Goal: Check status

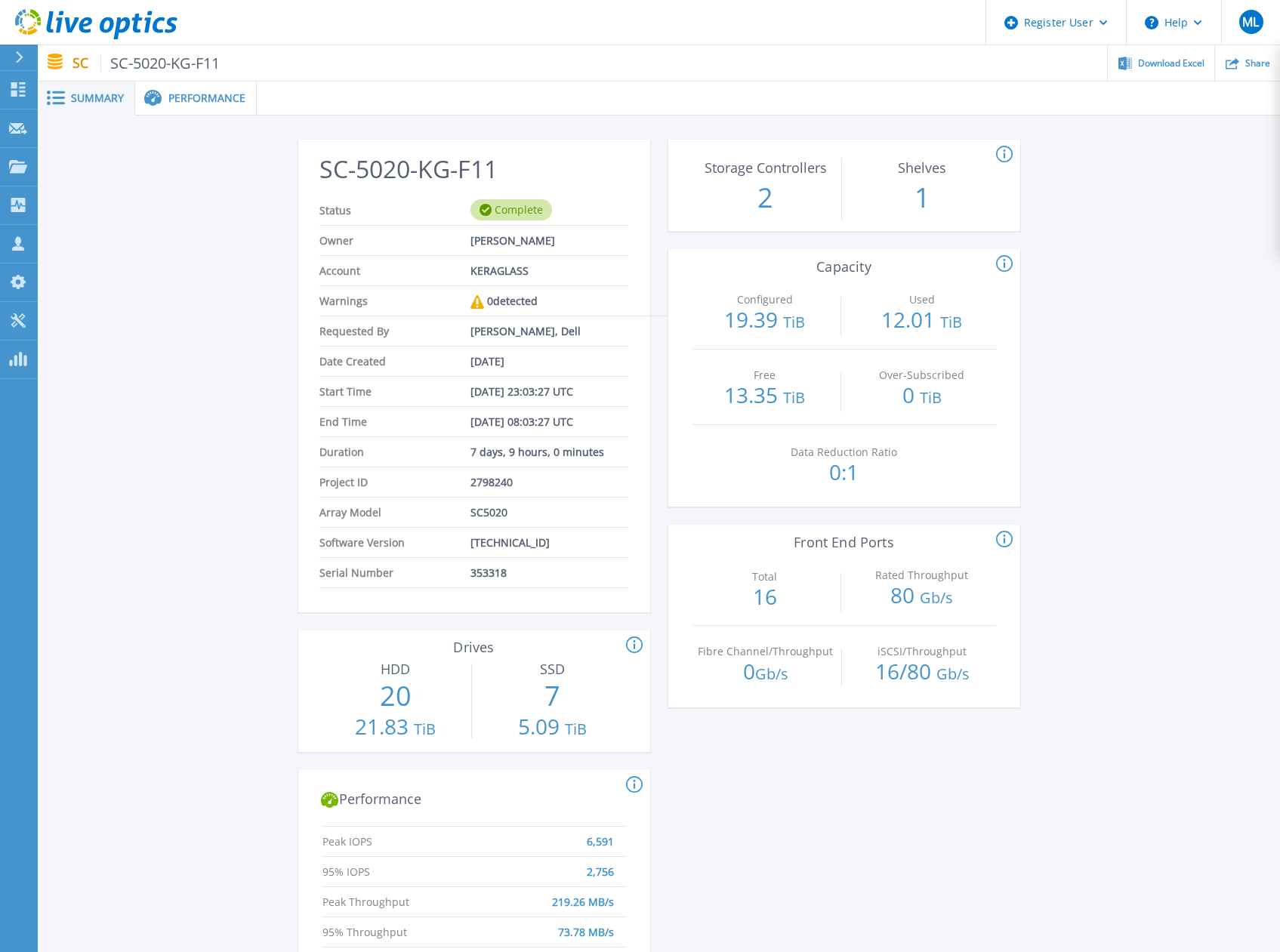
click at [424, 160] on h2 "SC-5020-KG-F11" at bounding box center [473, 170] width 308 height 28
click at [416, 160] on h2 "SC-5020-KG-F11" at bounding box center [473, 170] width 308 height 28
click at [292, 617] on div "SC-5020-KG-F11 Status Complete Owner [PERSON_NAME] Account KERAGLASS Warnings 0…" at bounding box center [659, 810] width 1242 height 1390
drag, startPoint x: 292, startPoint y: 617, endPoint x: 283, endPoint y: 612, distance: 10.3
click at [283, 612] on div "SC-5020-KG-F11 Status Complete Owner [PERSON_NAME] Account KERAGLASS Warnings 0…" at bounding box center [659, 810] width 1242 height 1390
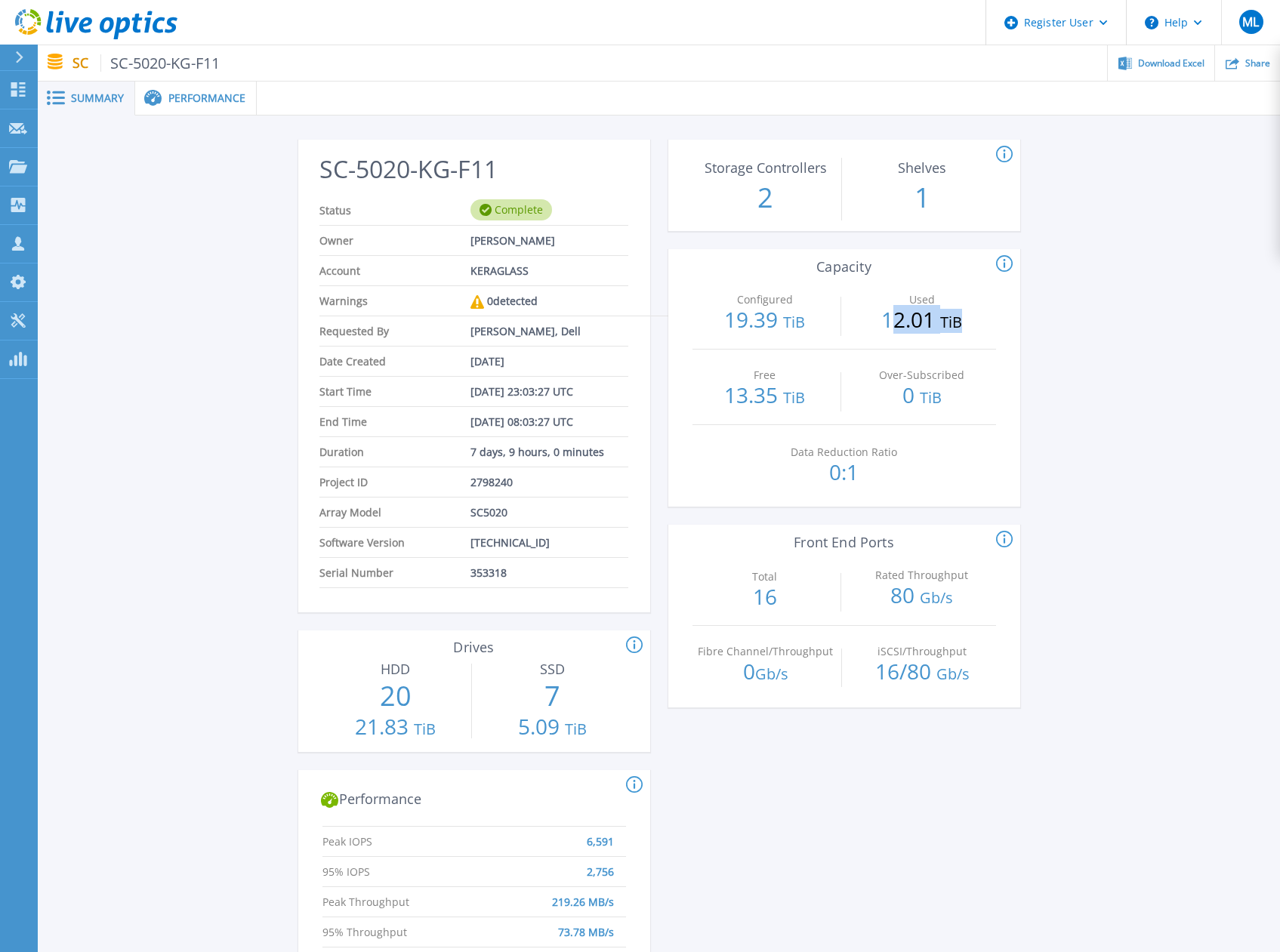
drag, startPoint x: 895, startPoint y: 314, endPoint x: 990, endPoint y: 309, distance: 95.1
click at [990, 309] on p "12.01 TiB" at bounding box center [922, 320] width 146 height 24
drag, startPoint x: 990, startPoint y: 309, endPoint x: 966, endPoint y: 334, distance: 34.7
click at [966, 334] on div "Used 12.01 TiB" at bounding box center [922, 312] width 146 height 74
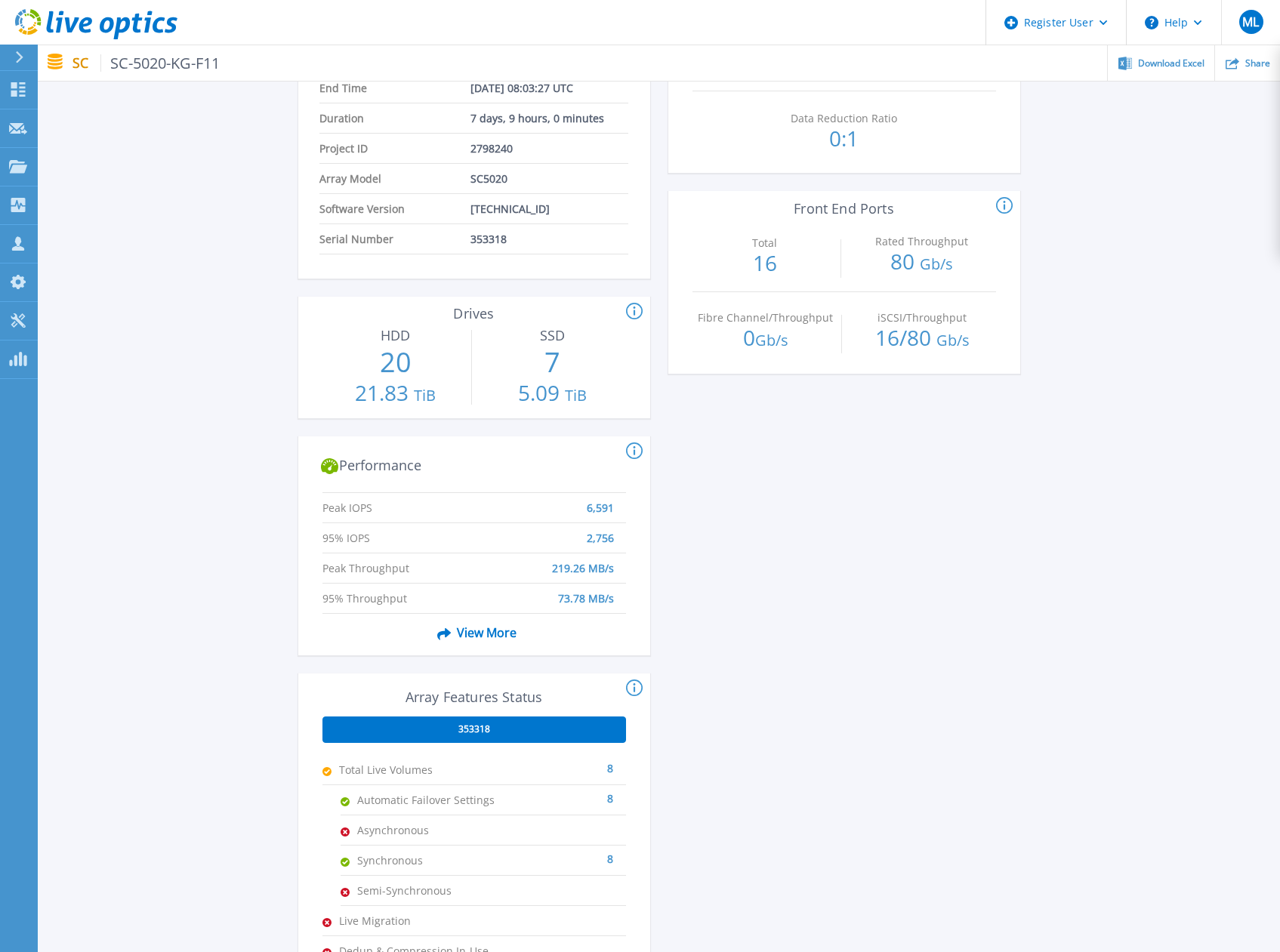
scroll to position [378, 0]
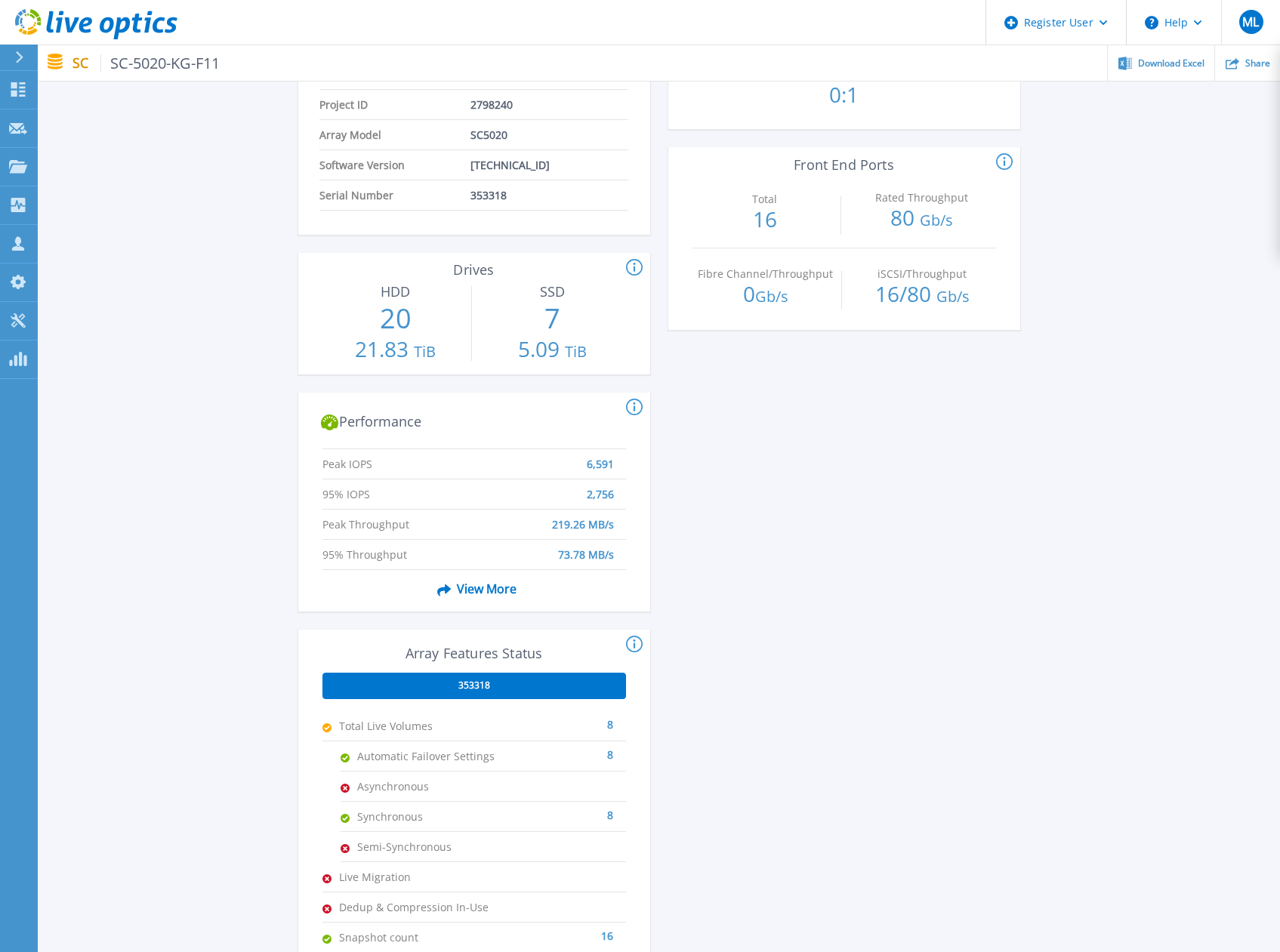
click at [904, 610] on div "This section shows the # of storage controllers and the # of shelves in the arr…" at bounding box center [844, 439] width 352 height 1354
click at [792, 592] on div "This section shows the # of storage controllers and the # of shelves in the arr…" at bounding box center [844, 439] width 352 height 1354
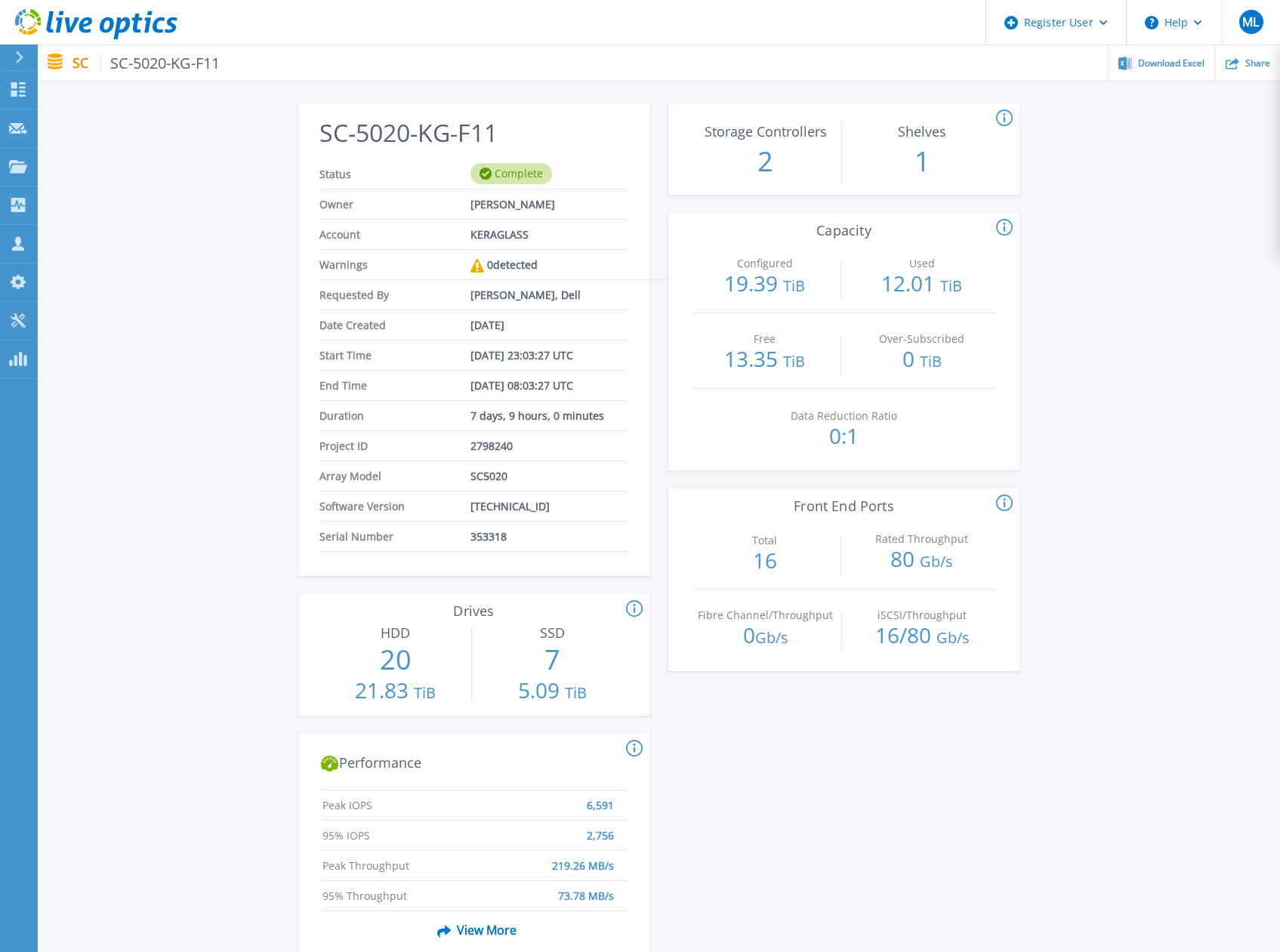
scroll to position [0, 0]
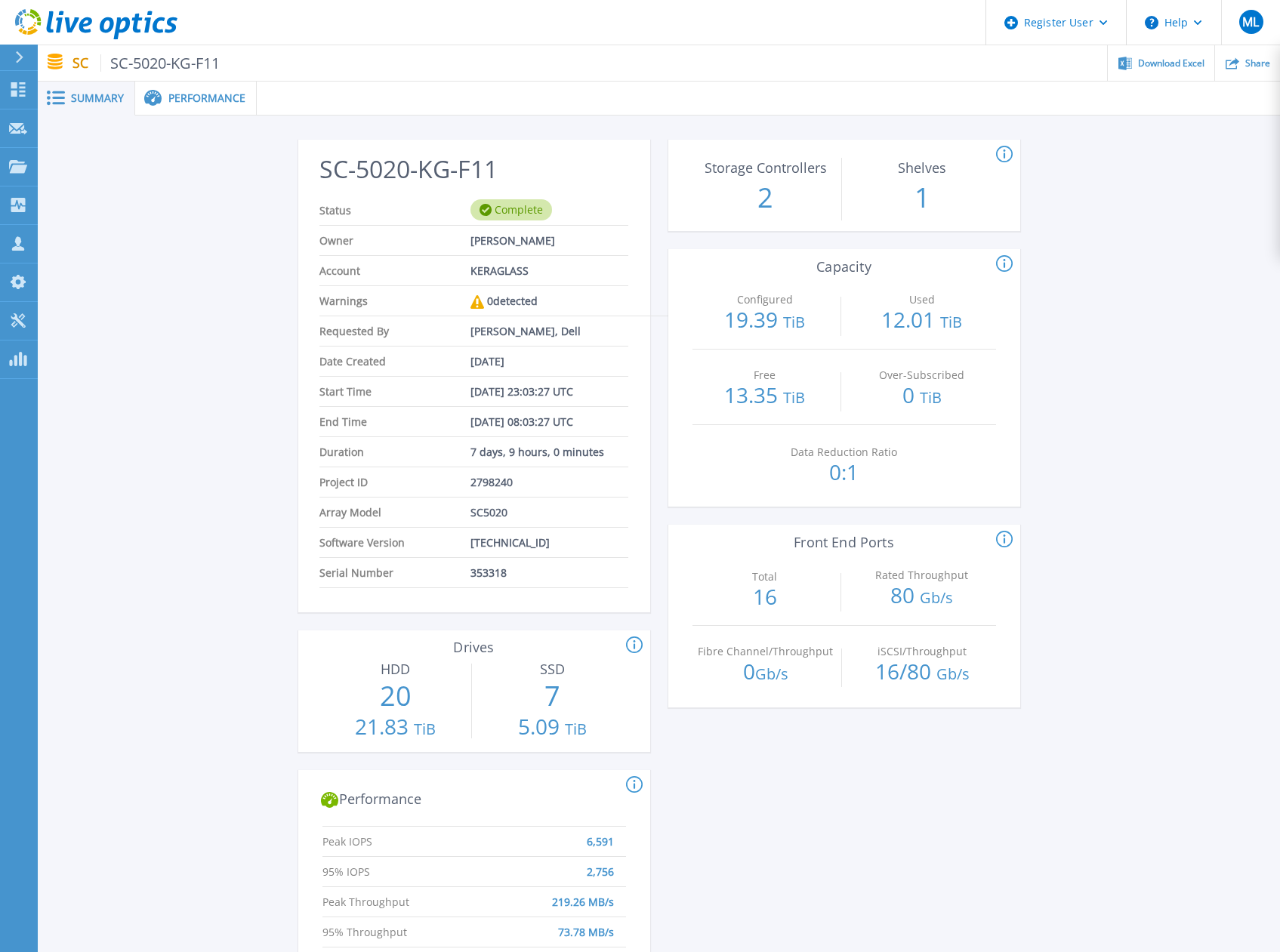
click at [1125, 322] on div "SC-5020-KG-F11 Status Complete Owner [PERSON_NAME] Account KERAGLASS Warnings 0…" at bounding box center [659, 810] width 1242 height 1390
drag, startPoint x: 1123, startPoint y: 320, endPoint x: 1095, endPoint y: 306, distance: 31.3
click at [1095, 306] on div "SC-5020-KG-F11 Status Complete Owner [PERSON_NAME] Account KERAGLASS Warnings 0…" at bounding box center [659, 810] width 1242 height 1390
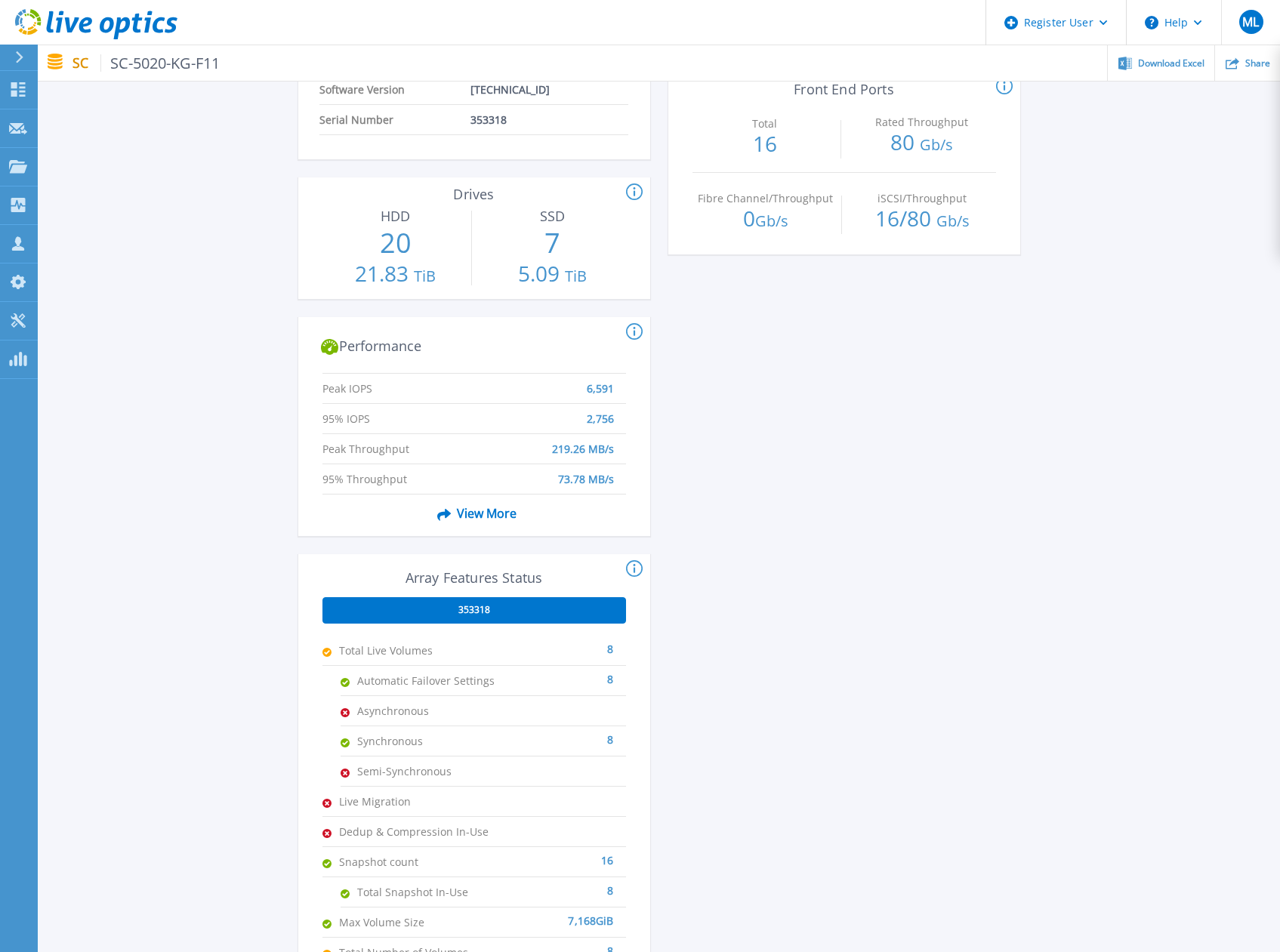
click at [1095, 306] on div "SC-5020-KG-F11 Status Complete Owner [PERSON_NAME] Account KERAGLASS Warnings 0…" at bounding box center [659, 357] width 1242 height 1390
drag, startPoint x: 1095, startPoint y: 306, endPoint x: 1071, endPoint y: 302, distance: 24.3
click at [1071, 302] on div "SC-5020-KG-F11 Status Complete Owner [PERSON_NAME] Account KERAGLASS Warnings 0…" at bounding box center [659, 357] width 1242 height 1390
drag, startPoint x: 1071, startPoint y: 299, endPoint x: 975, endPoint y: 293, distance: 96.2
click at [1053, 299] on div "SC-5020-KG-F11 Status Complete Owner [PERSON_NAME] Account KERAGLASS Warnings 0…" at bounding box center [659, 357] width 1242 height 1390
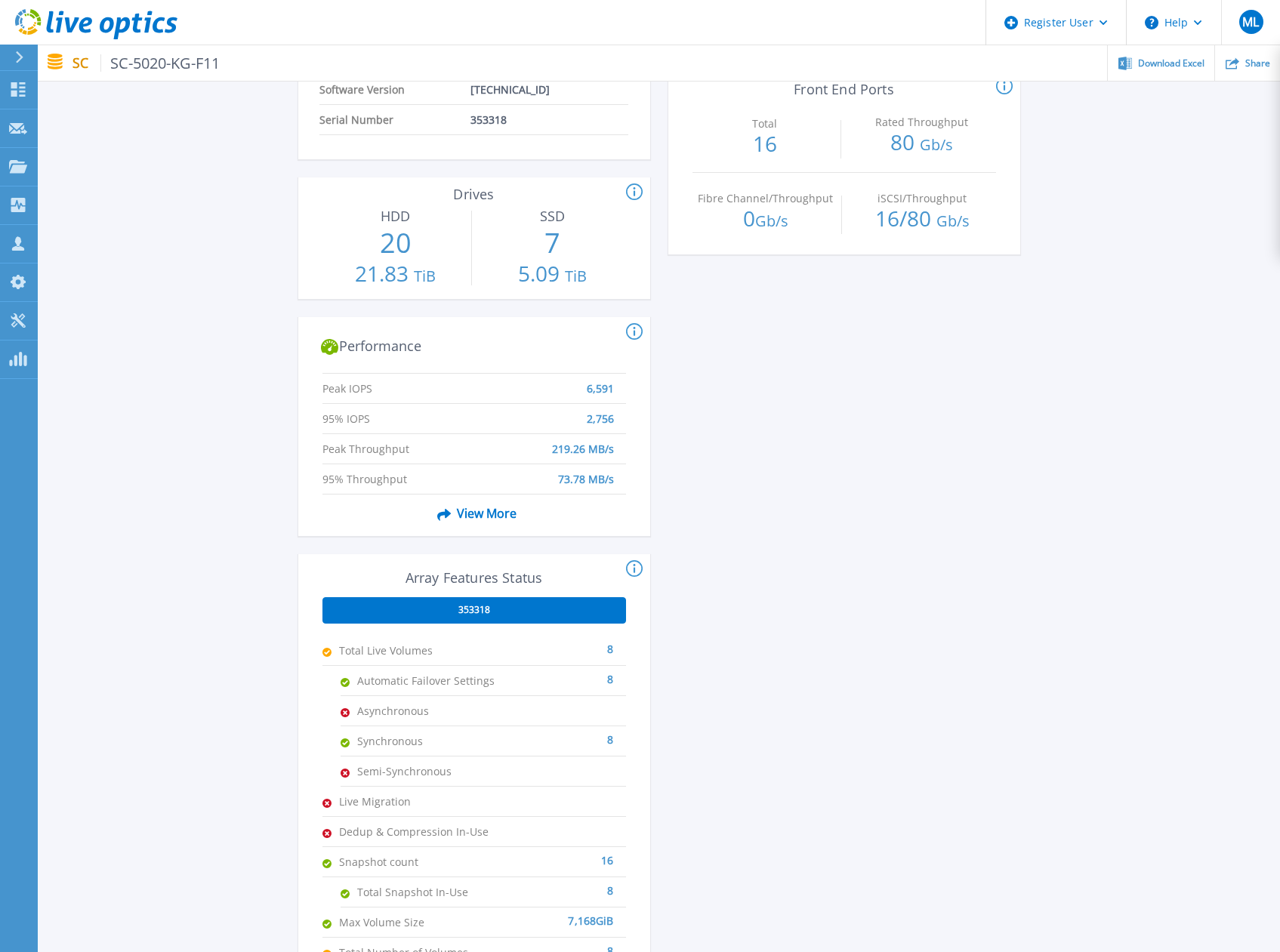
click at [975, 293] on div "This section shows the # of storage controllers and the # of shelves in the arr…" at bounding box center [844, 364] width 352 height 1354
drag, startPoint x: 996, startPoint y: 372, endPoint x: 985, endPoint y: 372, distance: 11.0
click at [985, 372] on div "This section shows the # of storage controllers and the # of shelves in the arr…" at bounding box center [844, 364] width 352 height 1354
drag, startPoint x: 985, startPoint y: 372, endPoint x: 921, endPoint y: 369, distance: 64.1
click at [921, 369] on div "This section shows the # of storage controllers and the # of shelves in the arr…" at bounding box center [844, 364] width 352 height 1354
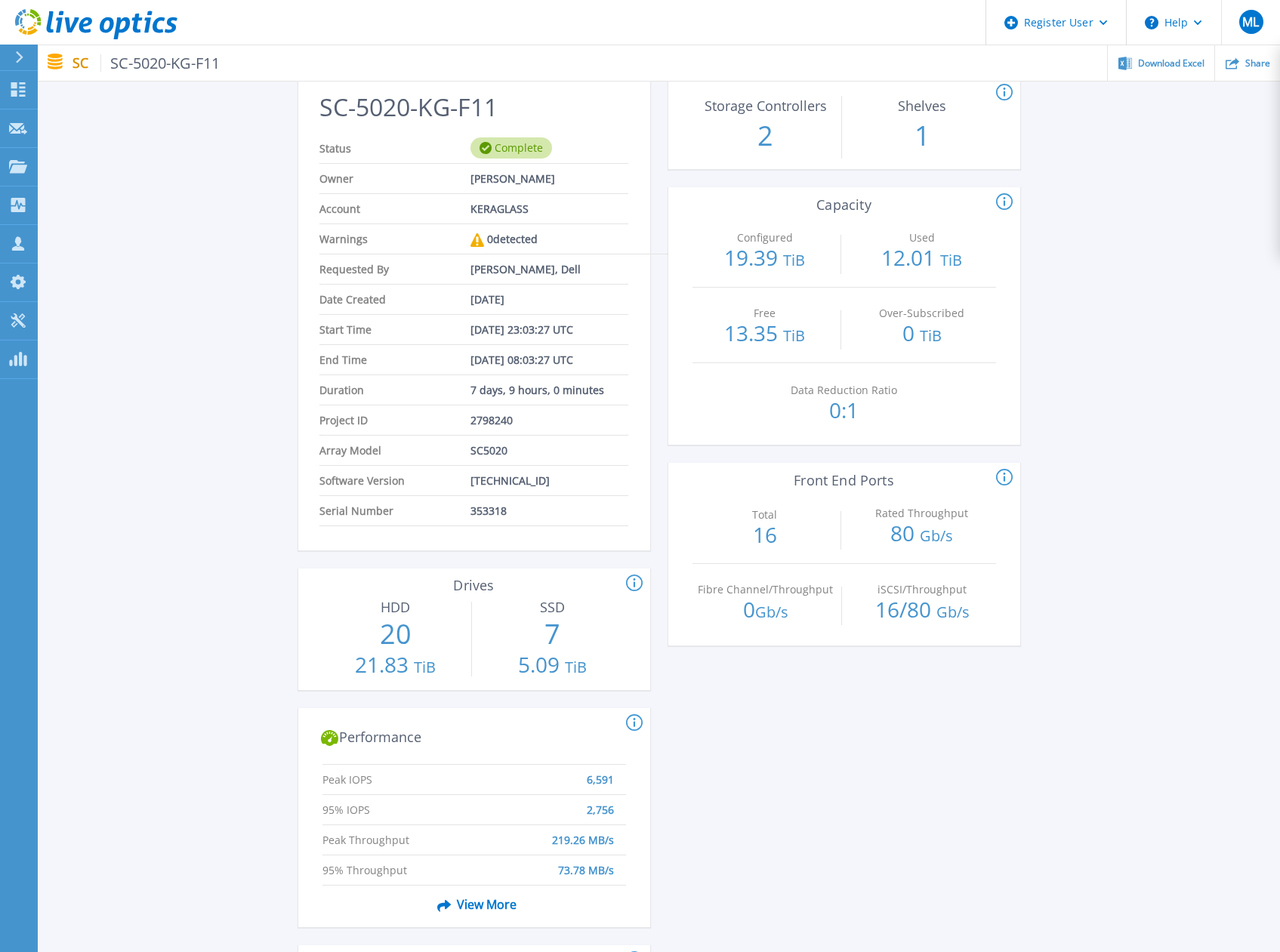
scroll to position [0, 0]
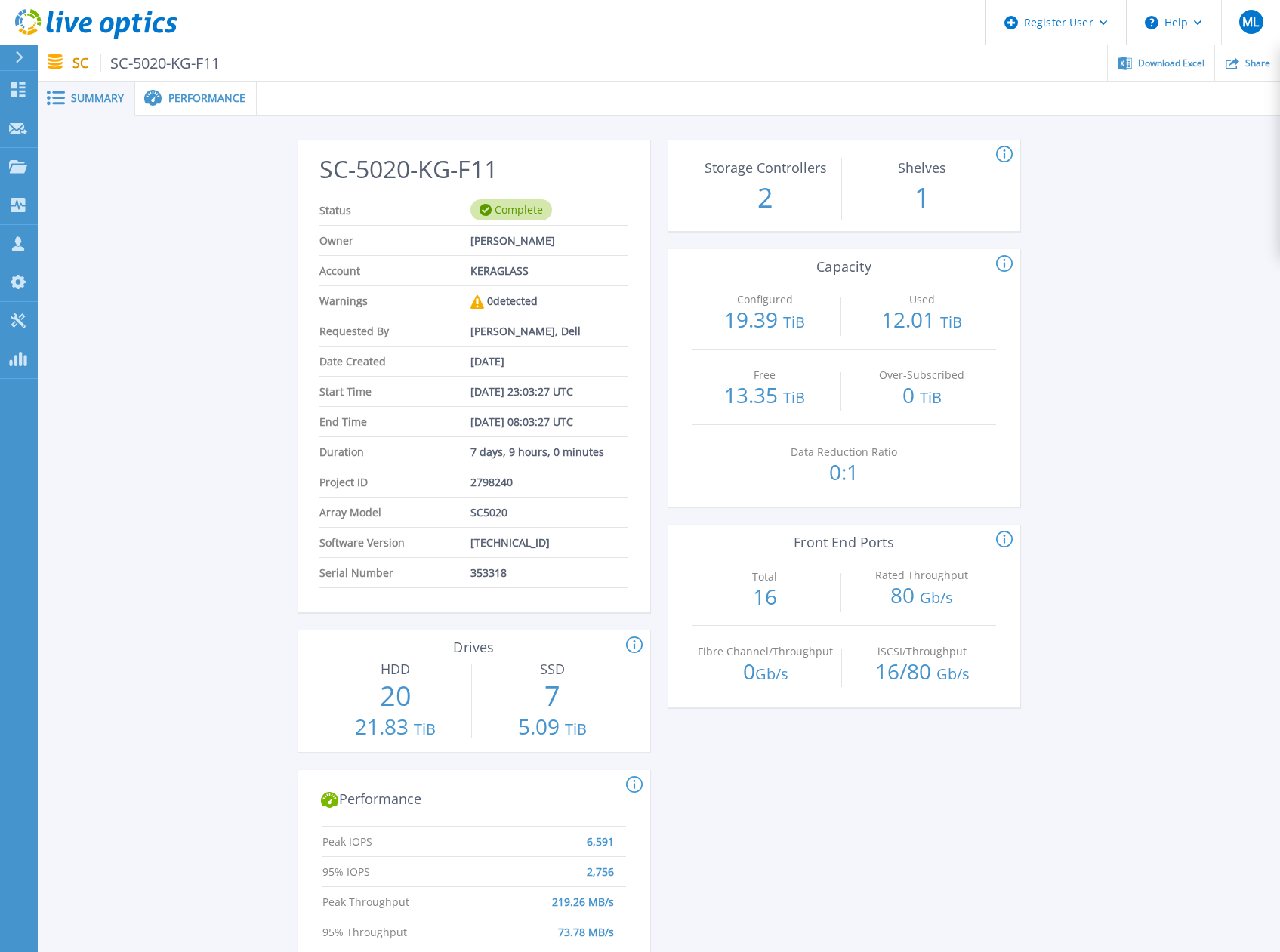
drag, startPoint x: 1120, startPoint y: 461, endPoint x: 1111, endPoint y: 453, distance: 12.0
click at [1115, 457] on div "SC-5020-KG-F11 Status Complete Owner [PERSON_NAME] Account KERAGLASS Warnings 0…" at bounding box center [659, 810] width 1242 height 1390
drag, startPoint x: 1111, startPoint y: 453, endPoint x: 1076, endPoint y: 395, distance: 67.7
click at [1076, 395] on div "SC-5020-KG-F11 Status Complete Owner [PERSON_NAME] Account KERAGLASS Warnings 0…" at bounding box center [659, 810] width 1242 height 1390
drag, startPoint x: 1128, startPoint y: 348, endPoint x: 1121, endPoint y: 338, distance: 12.2
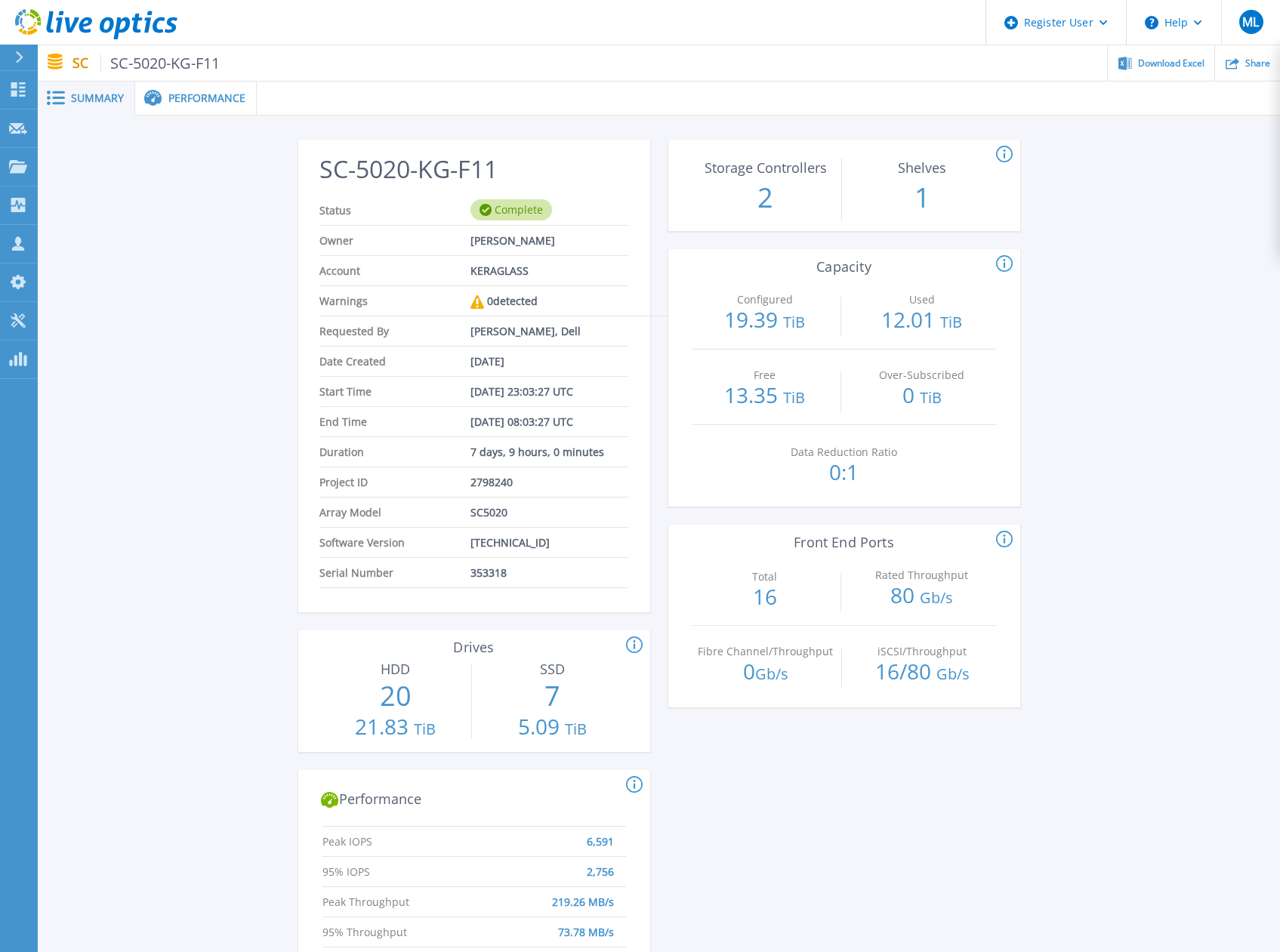
click at [1121, 338] on div "SC-5020-KG-F11 Status Complete Owner [PERSON_NAME] Account KERAGLASS Warnings 0…" at bounding box center [659, 810] width 1242 height 1390
drag, startPoint x: 1121, startPoint y: 338, endPoint x: 1109, endPoint y: 314, distance: 26.8
click at [1109, 314] on div "SC-5020-KG-F11 Status Complete Owner [PERSON_NAME] Account KERAGLASS Warnings 0…" at bounding box center [659, 810] width 1242 height 1390
